Goal: Information Seeking & Learning: Learn about a topic

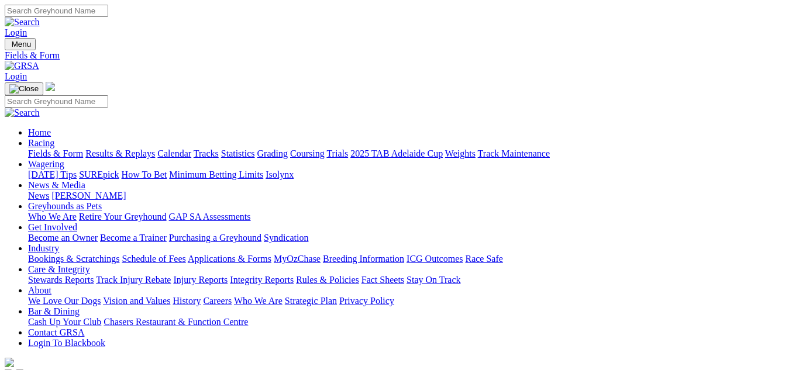
scroll to position [164, 0]
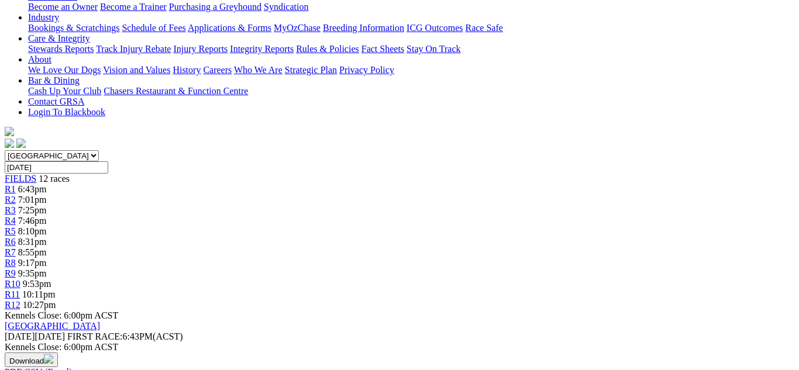
scroll to position [234, 0]
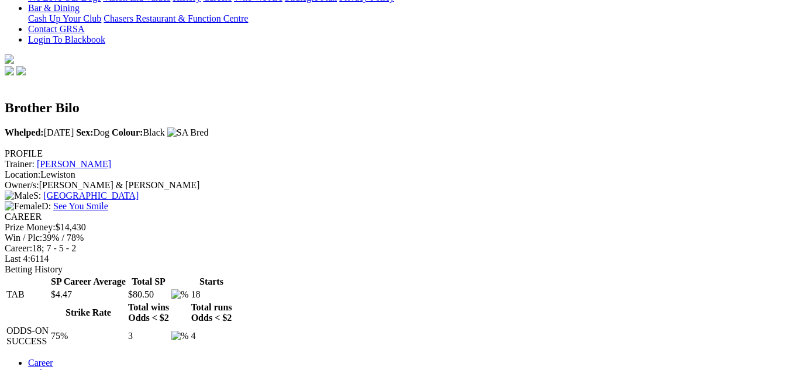
scroll to position [304, 0]
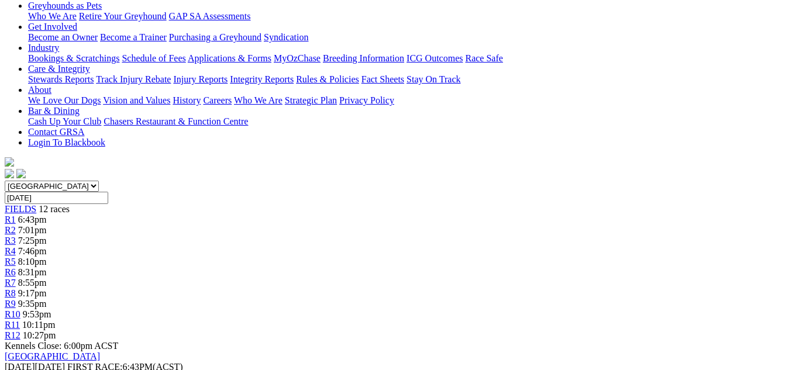
scroll to position [211, 0]
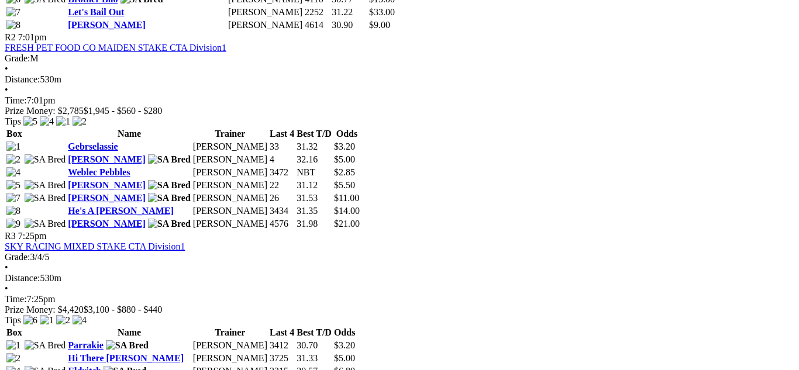
scroll to position [819, 0]
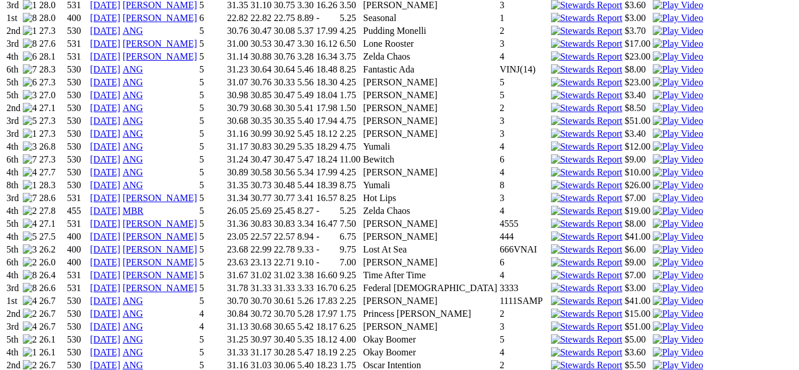
scroll to position [1443, 0]
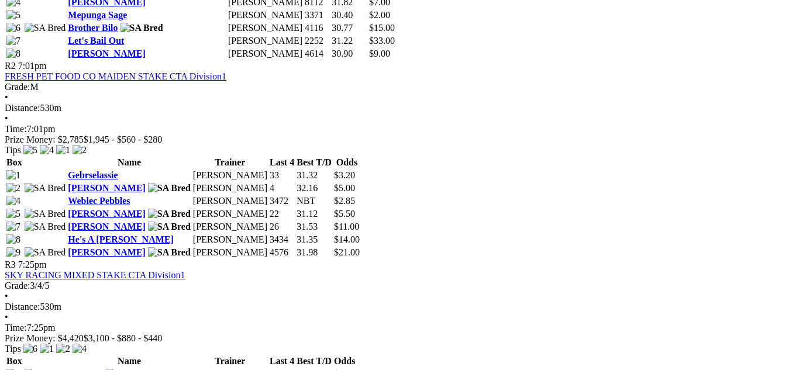
scroll to position [772, 0]
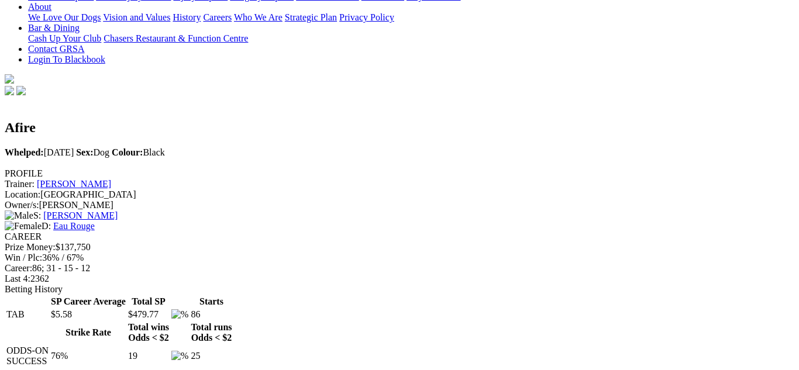
scroll to position [257, 0]
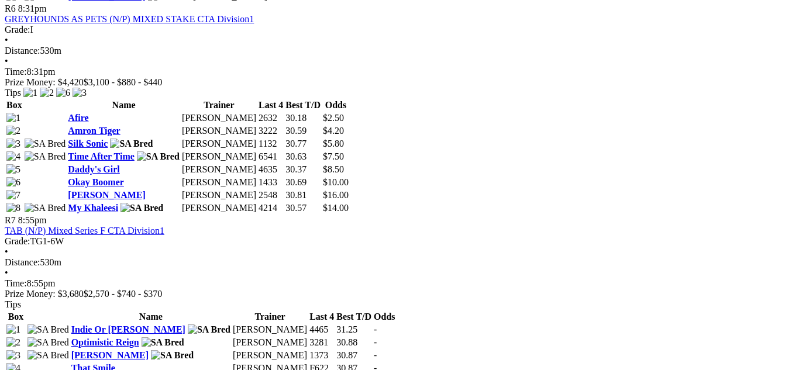
scroll to position [1591, 0]
